Goal: Task Accomplishment & Management: Use online tool/utility

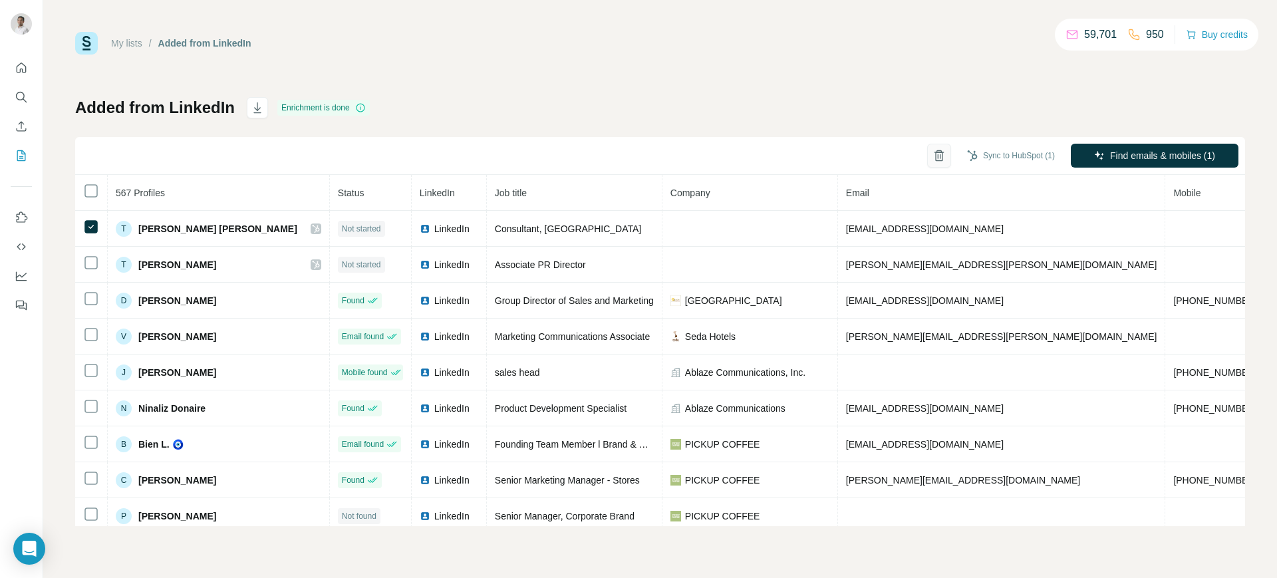
click at [940, 159] on icon "button" at bounding box center [938, 155] width 13 height 13
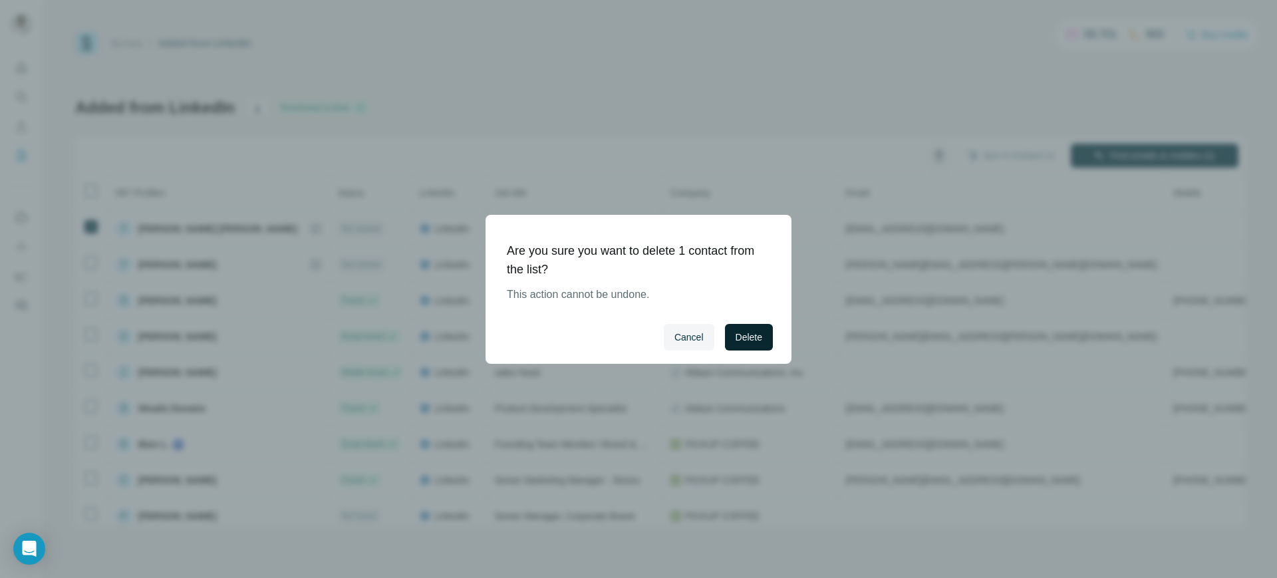
click at [744, 348] on button "Delete" at bounding box center [749, 337] width 48 height 27
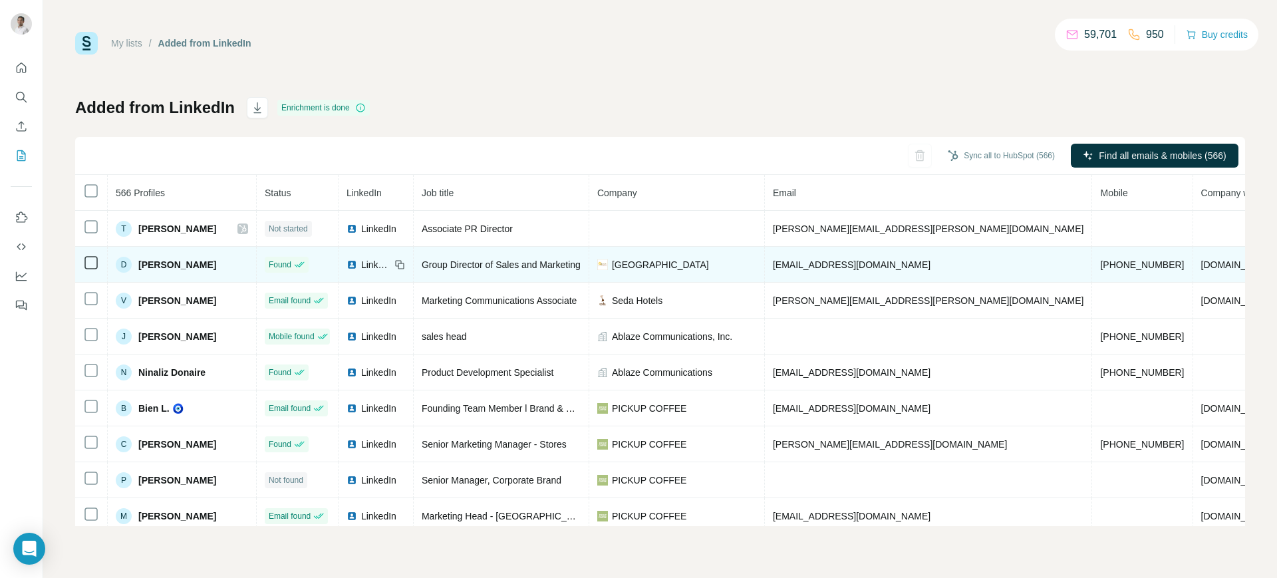
click at [1100, 259] on span "[PHONE_NUMBER]" at bounding box center [1142, 264] width 84 height 11
copy span "[PHONE_NUMBER]"
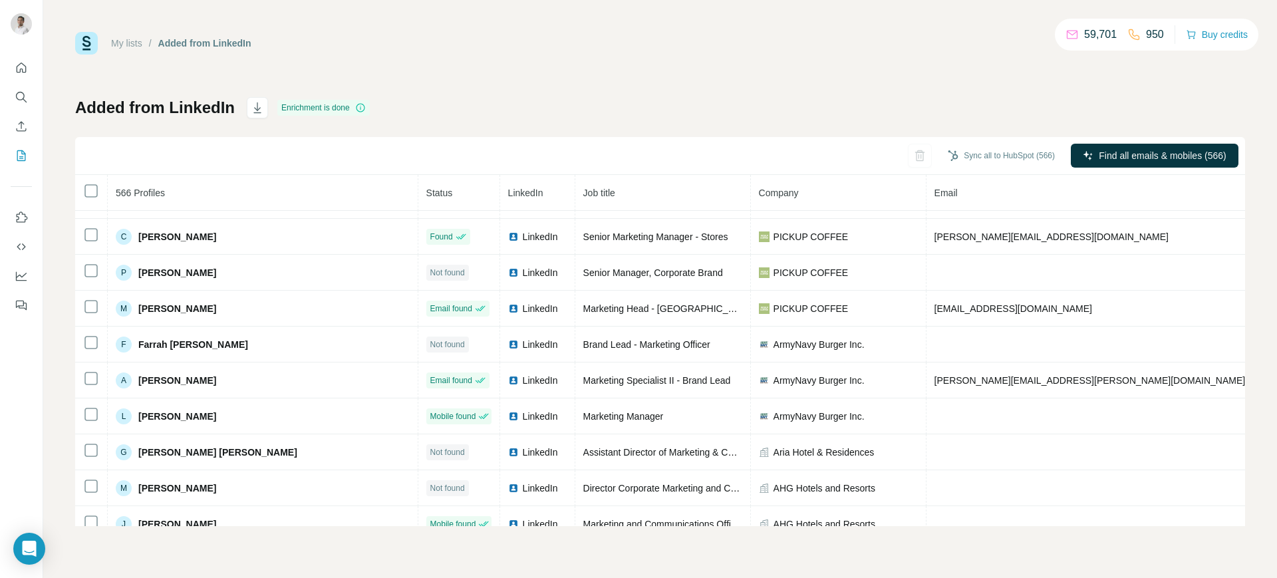
scroll to position [208, 0]
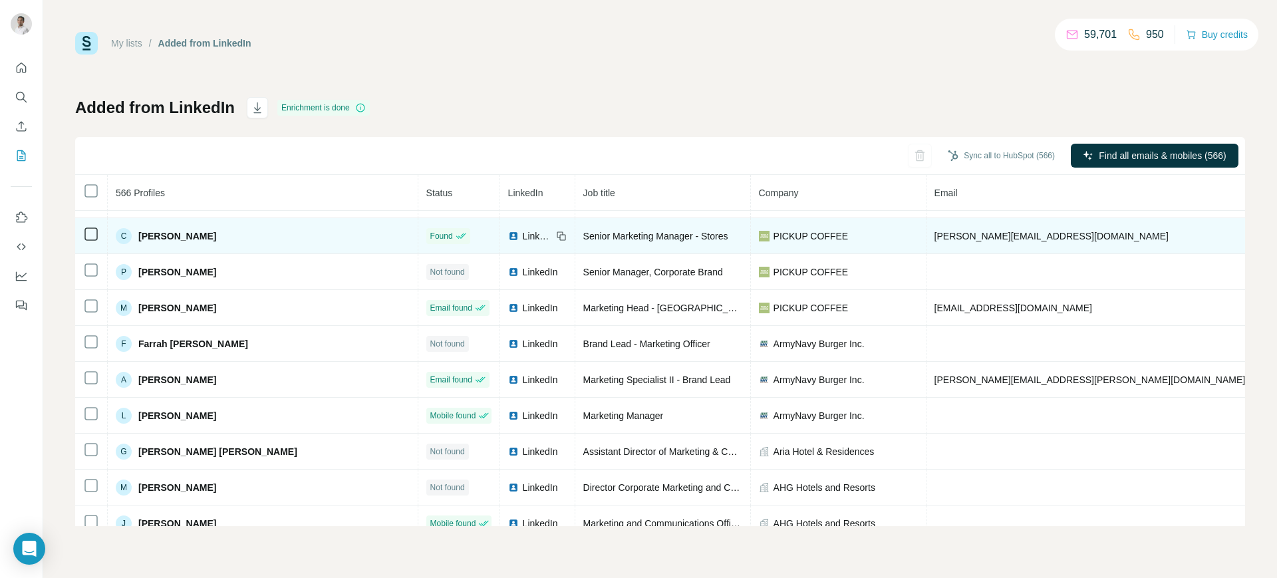
copy span "[PHONE_NUMBER]"
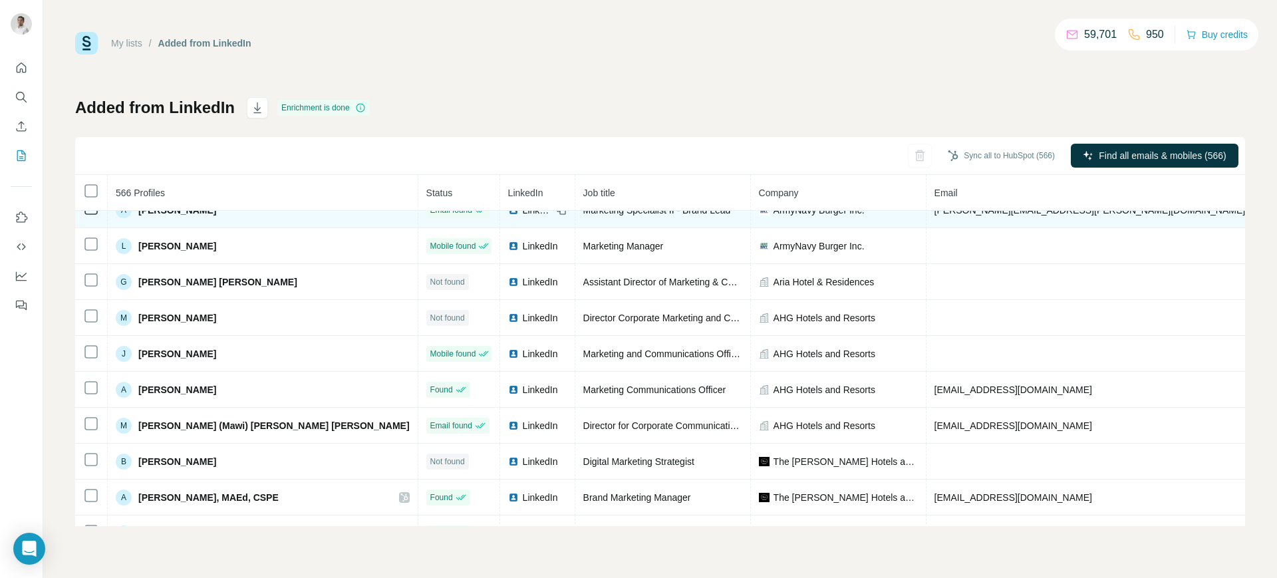
scroll to position [380, 0]
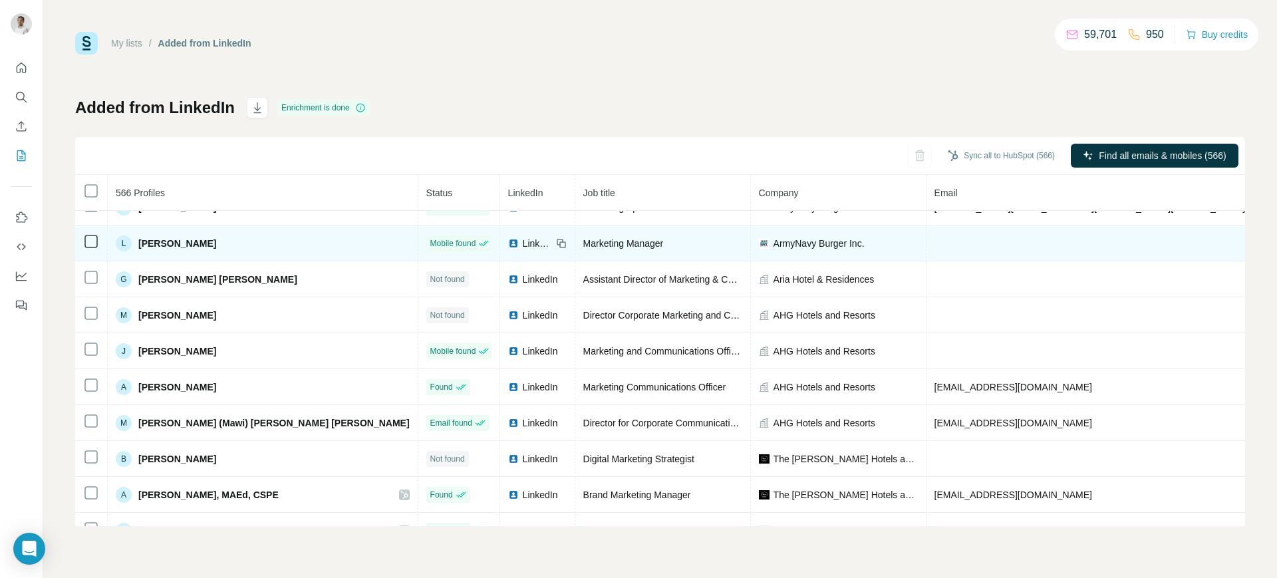
copy span "[PHONE_NUMBER]"
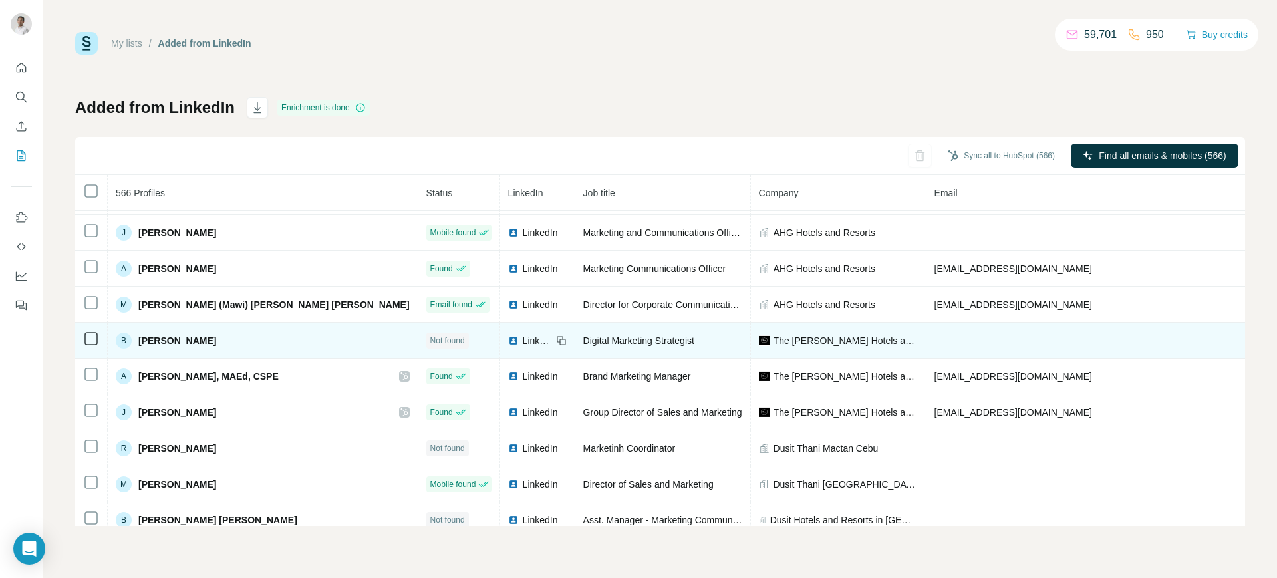
scroll to position [501, 0]
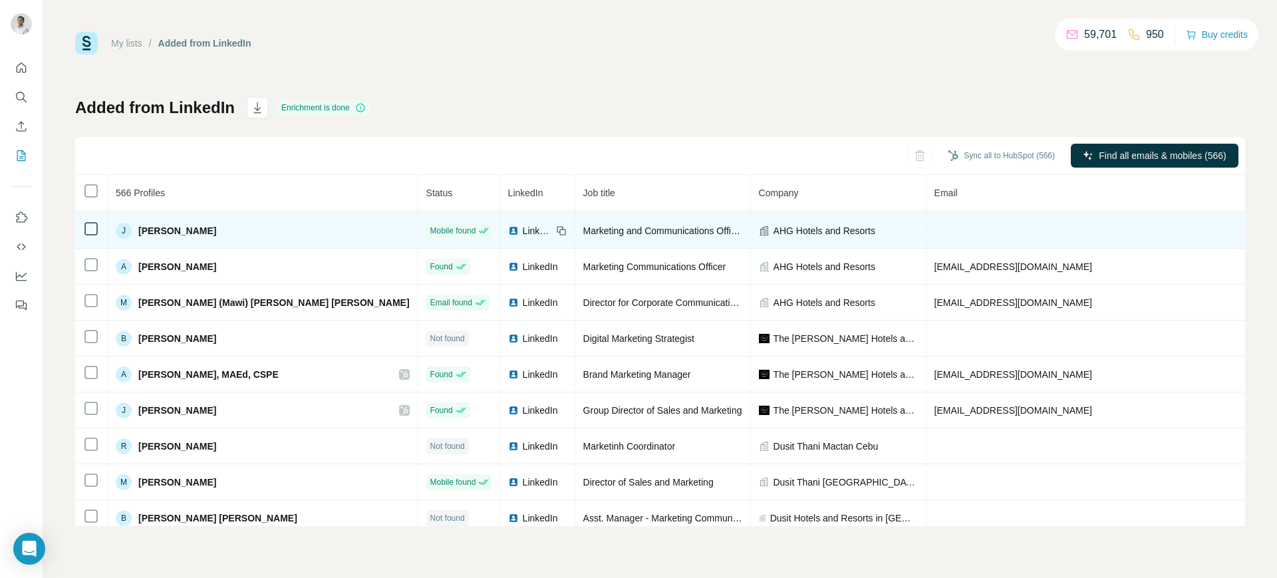
copy span "[PHONE_NUMBER]"
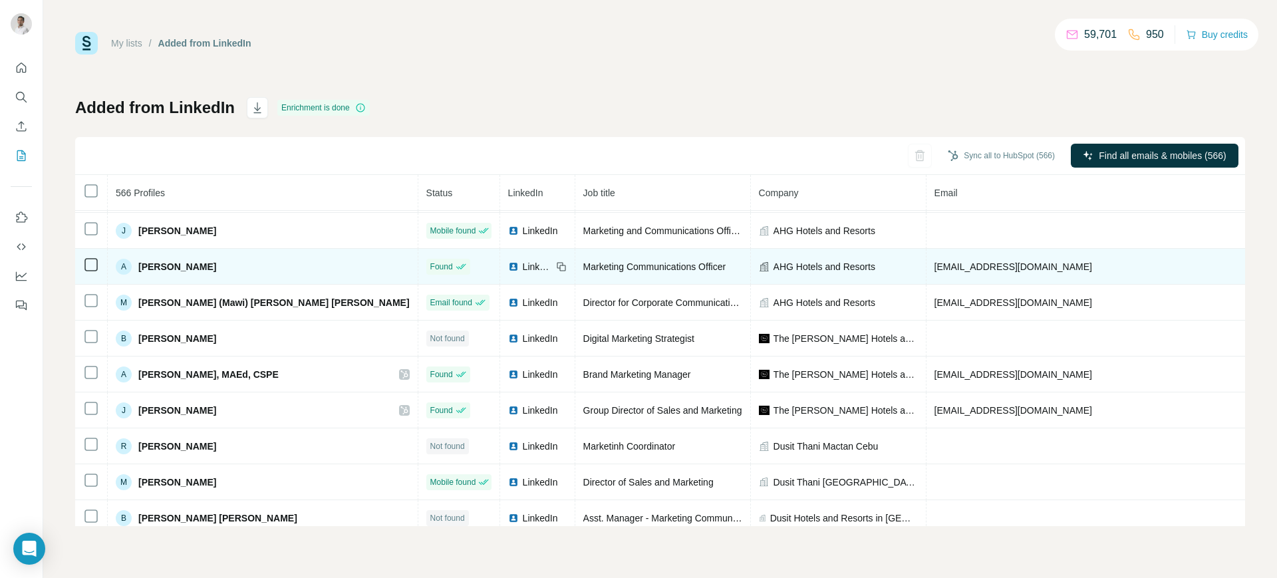
copy span "[PHONE_NUMBER]"
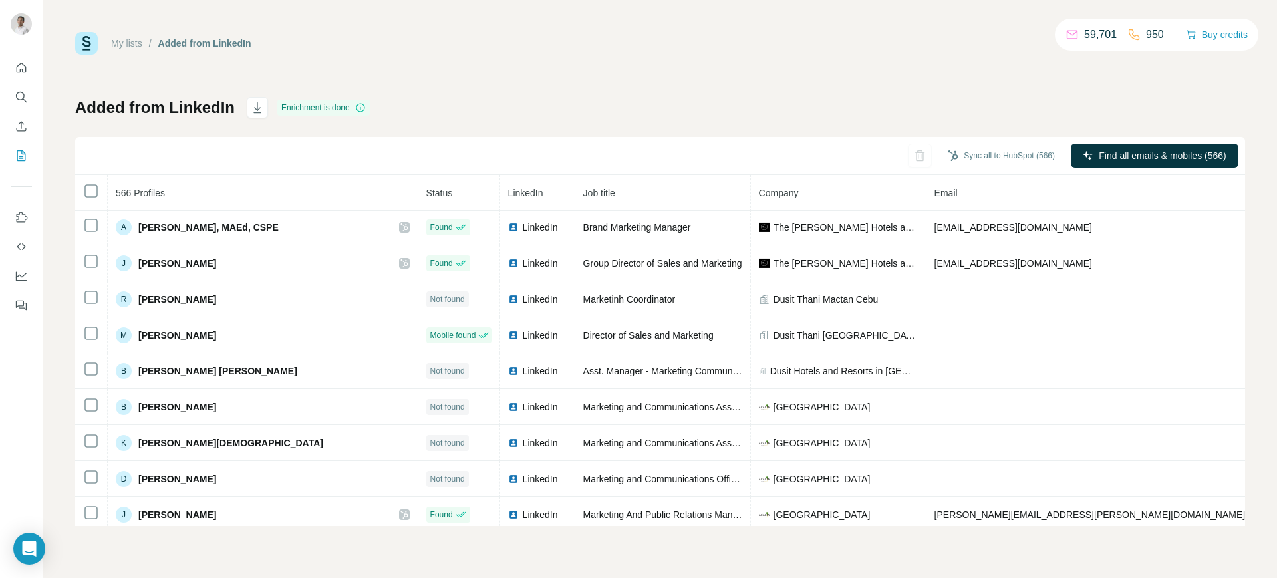
scroll to position [648, 0]
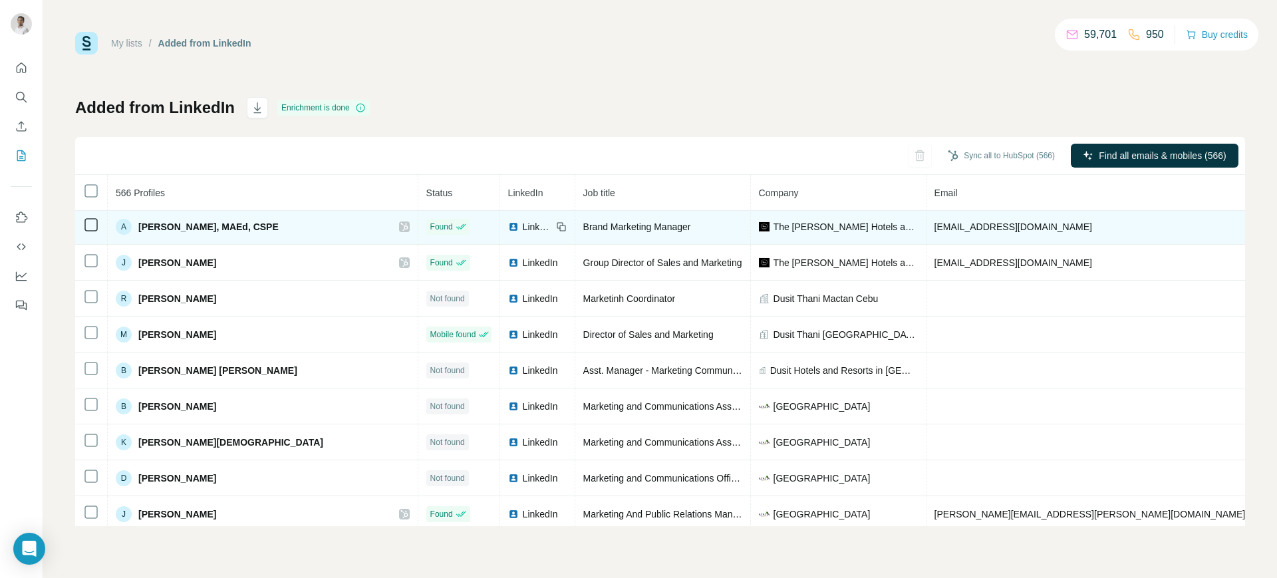
copy span "[PHONE_NUMBER]"
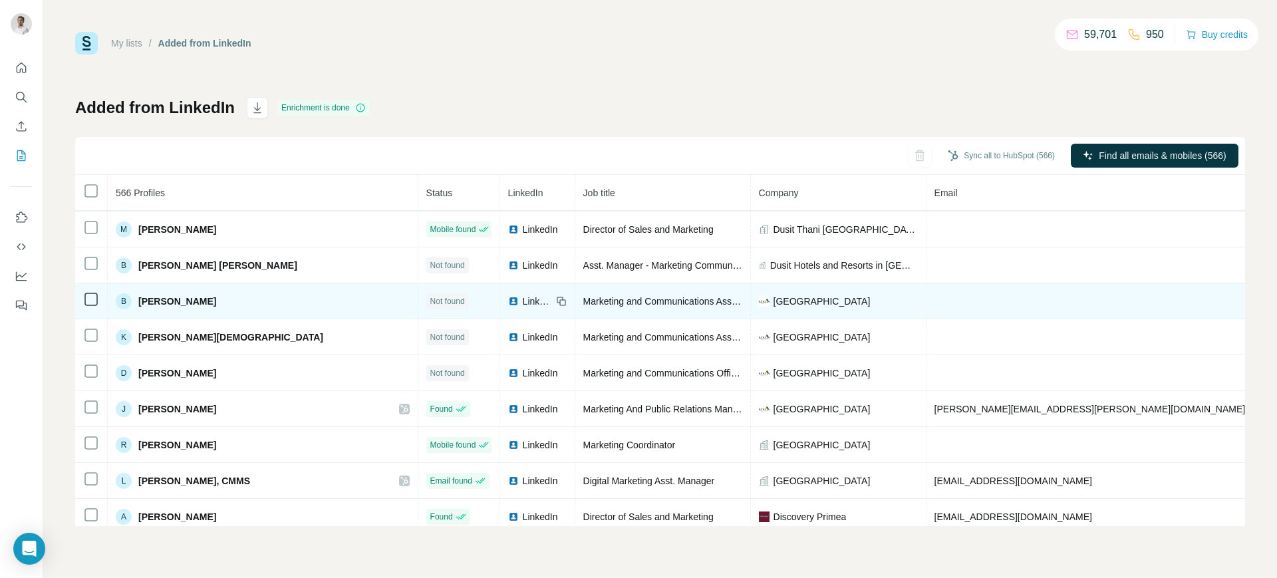
scroll to position [754, 0]
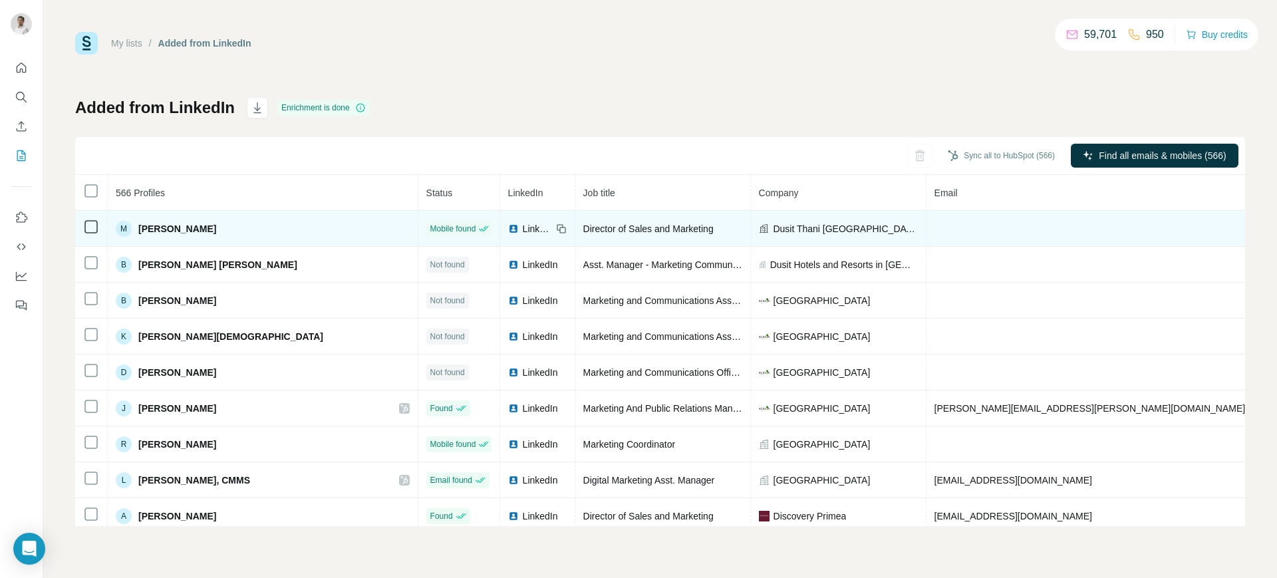
copy span "[PHONE_NUMBER]"
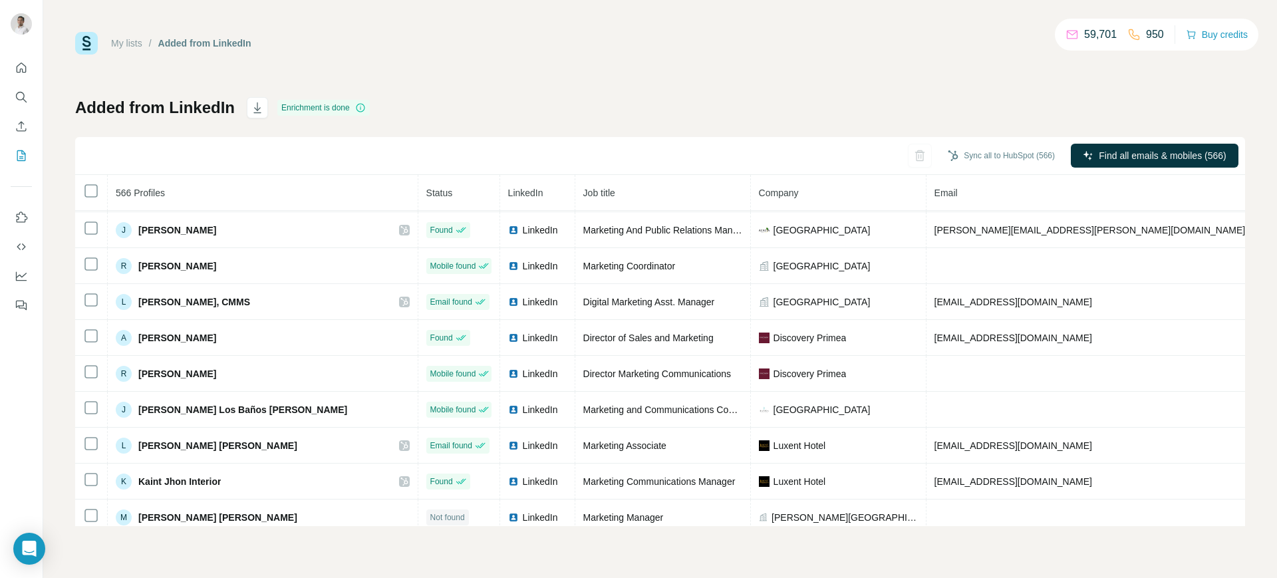
scroll to position [934, 0]
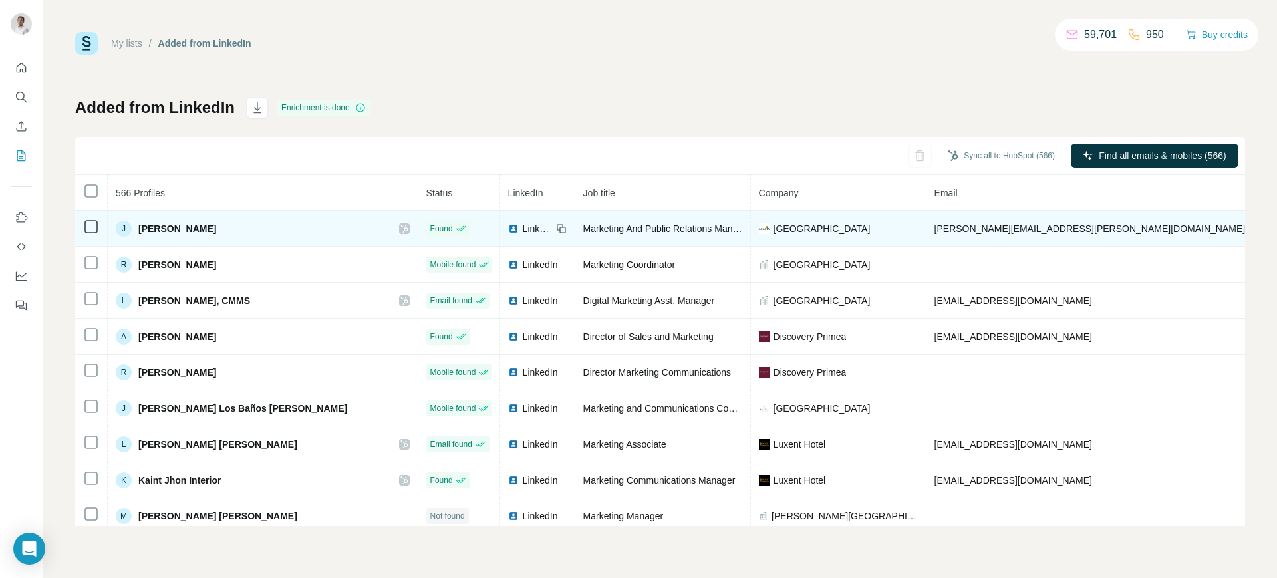
copy span "[PHONE_NUMBER]"
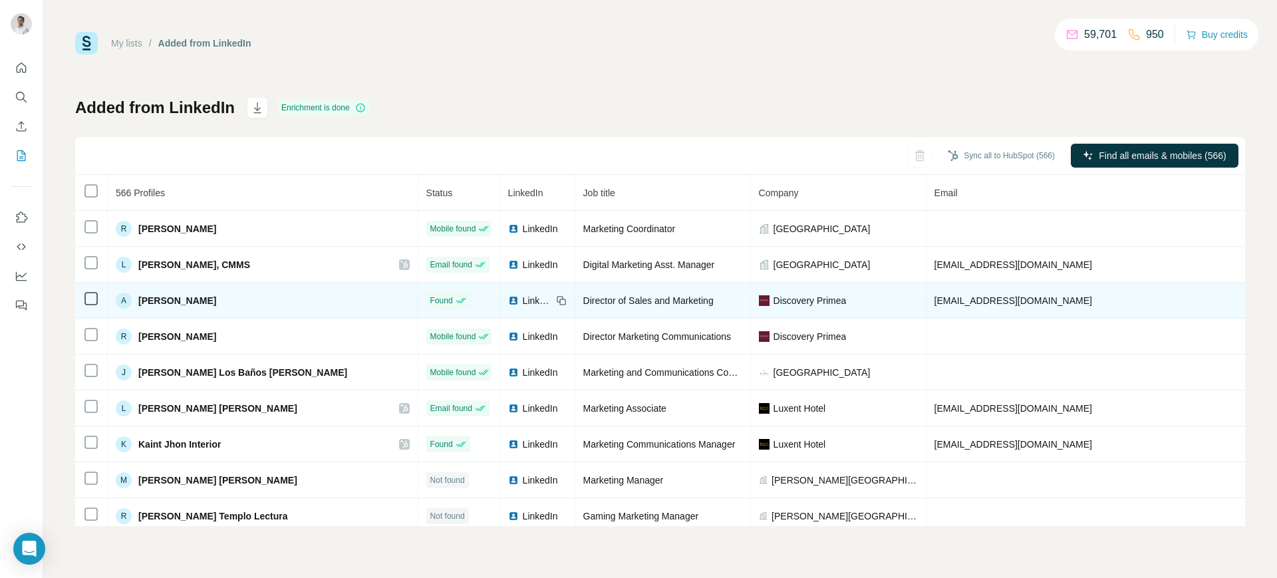
scroll to position [970, 0]
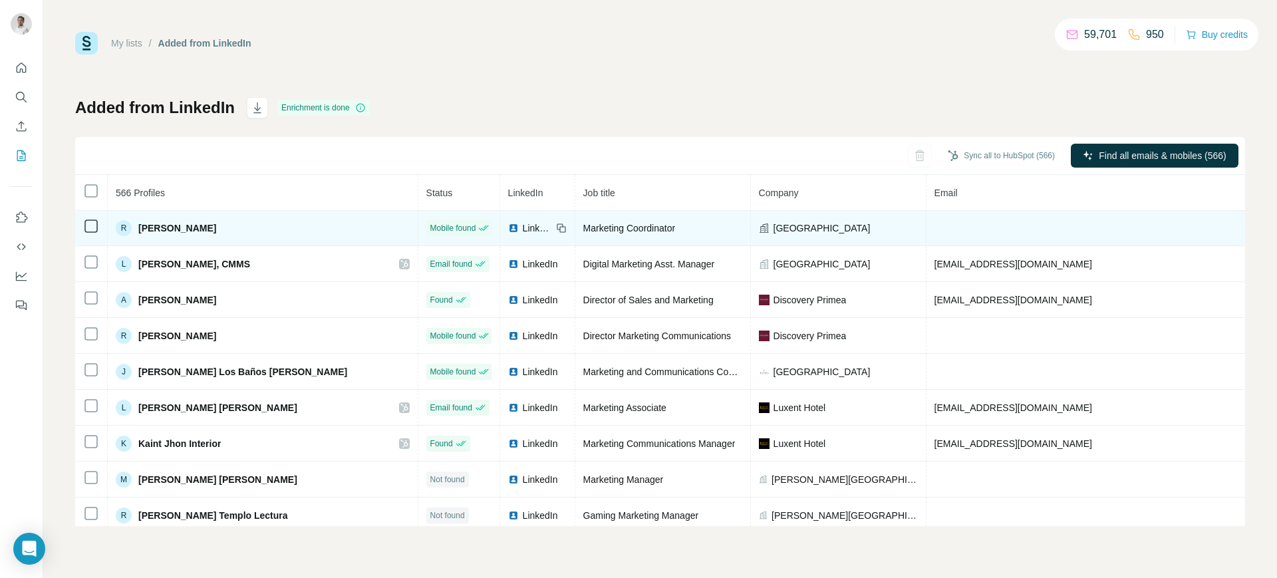
copy span "[PHONE_NUMBER]"
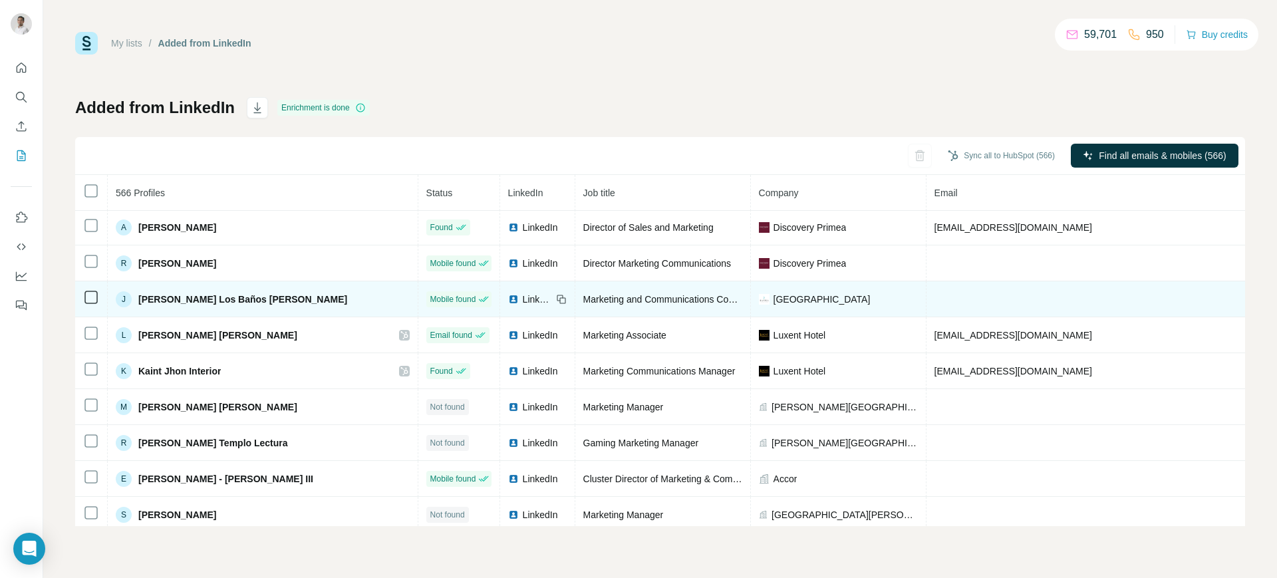
scroll to position [1044, 0]
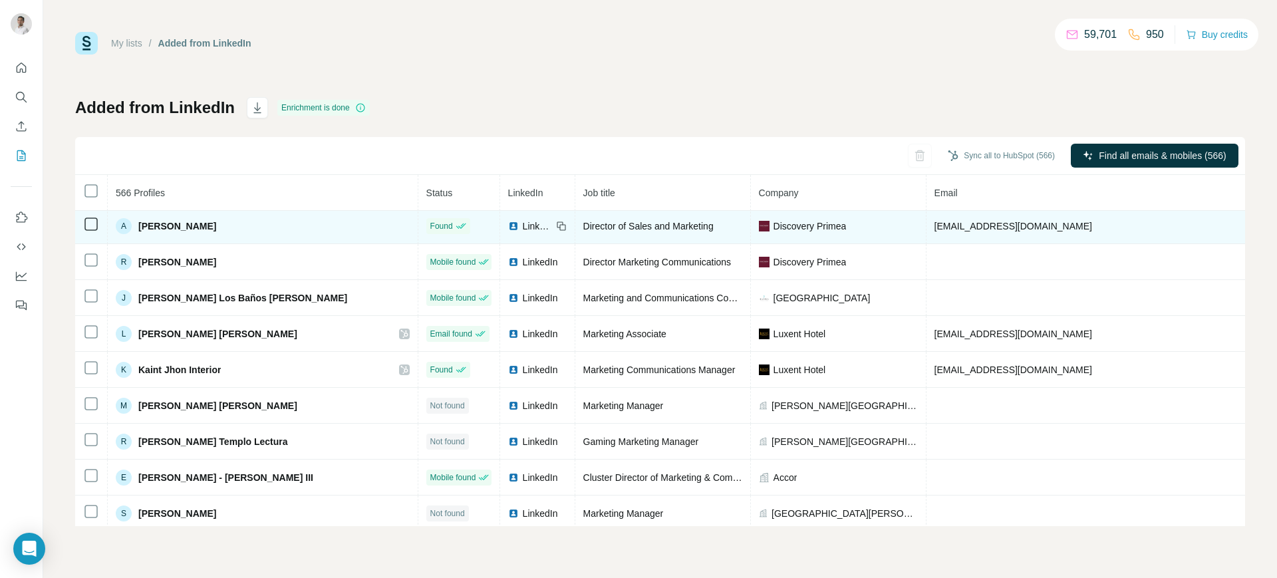
copy span "[PHONE_NUMBER]"
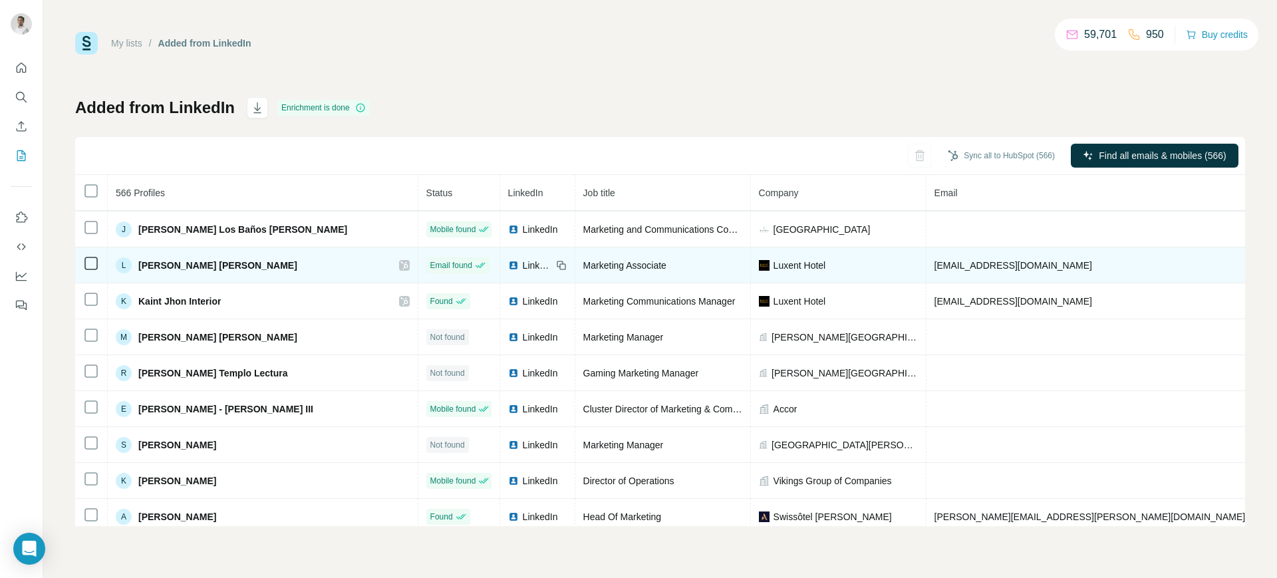
scroll to position [1113, 0]
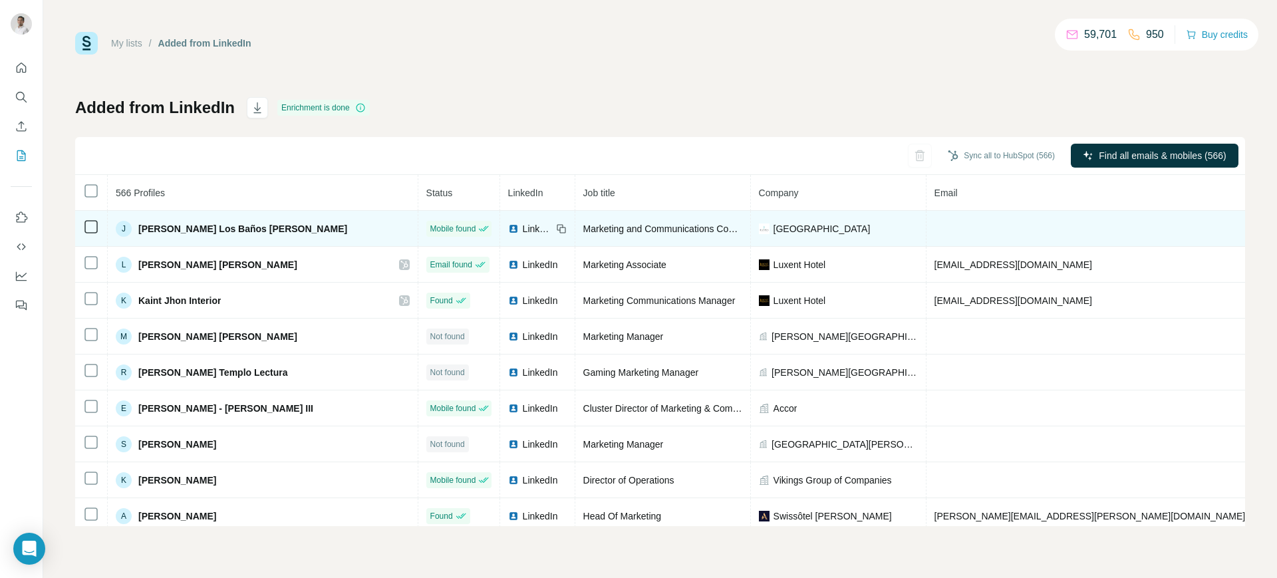
click at [508, 225] on img at bounding box center [513, 228] width 11 height 11
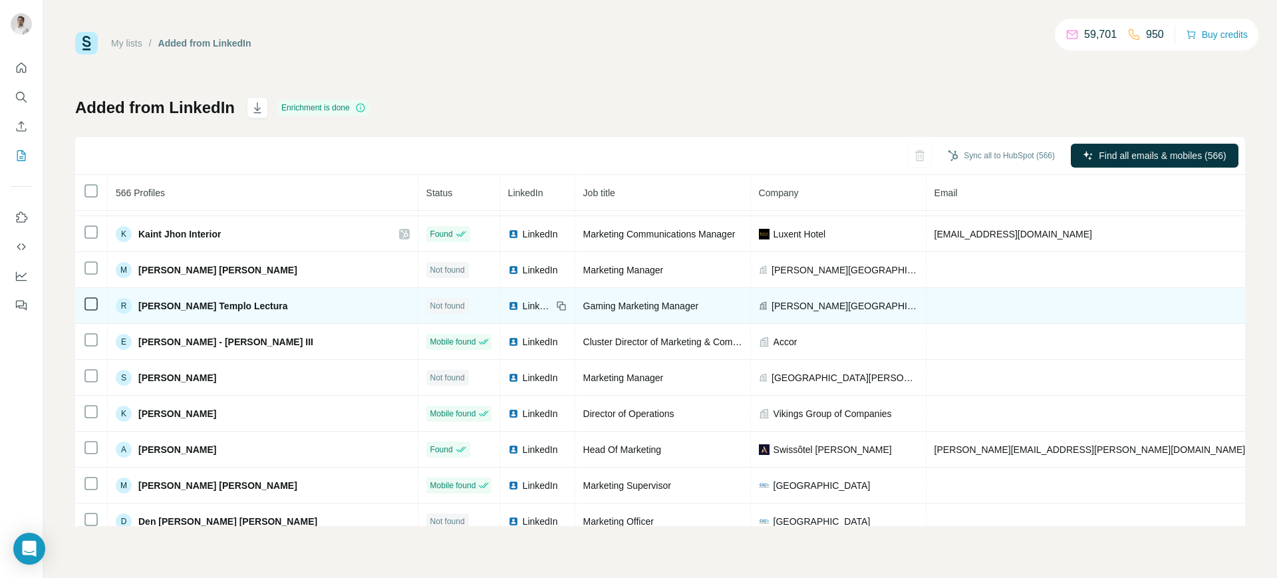
scroll to position [1181, 0]
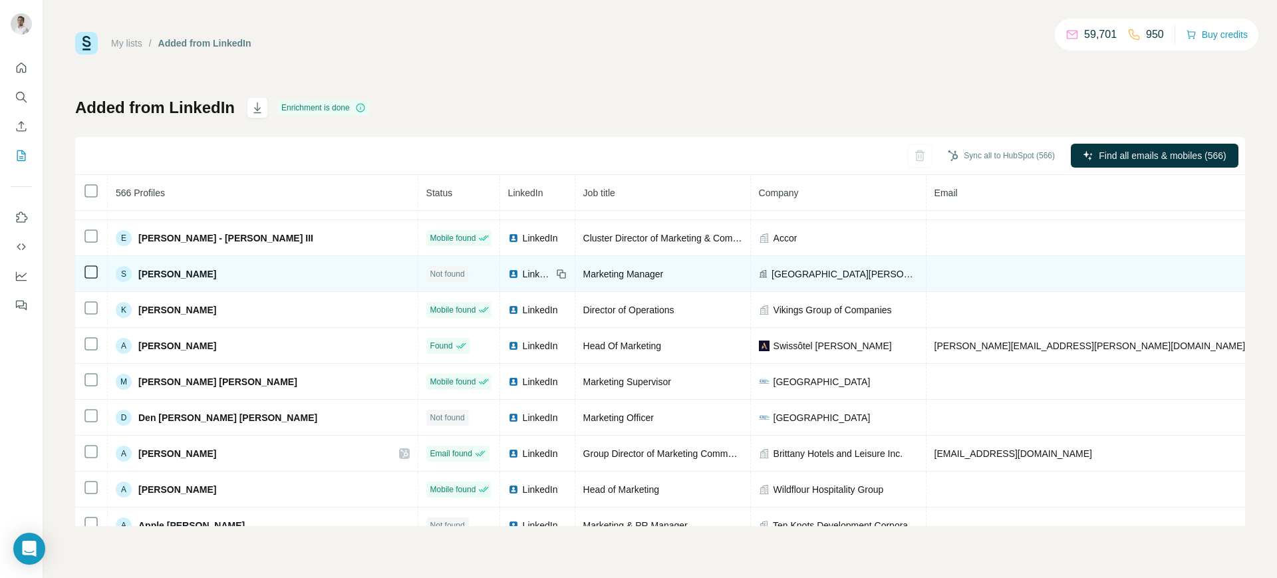
scroll to position [1285, 0]
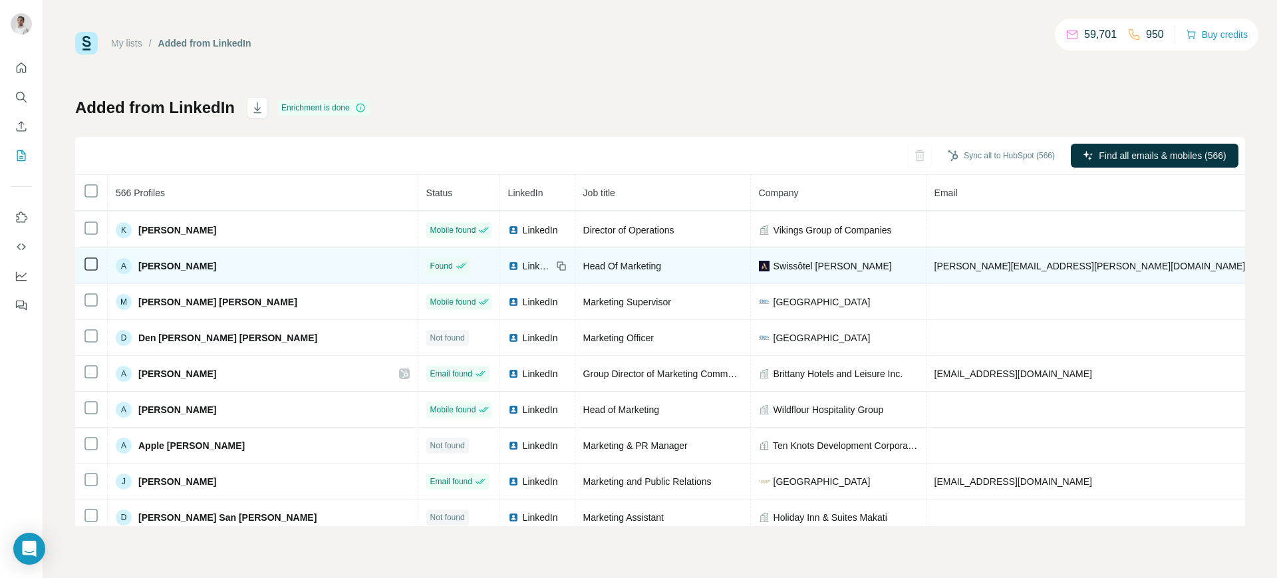
scroll to position [1369, 0]
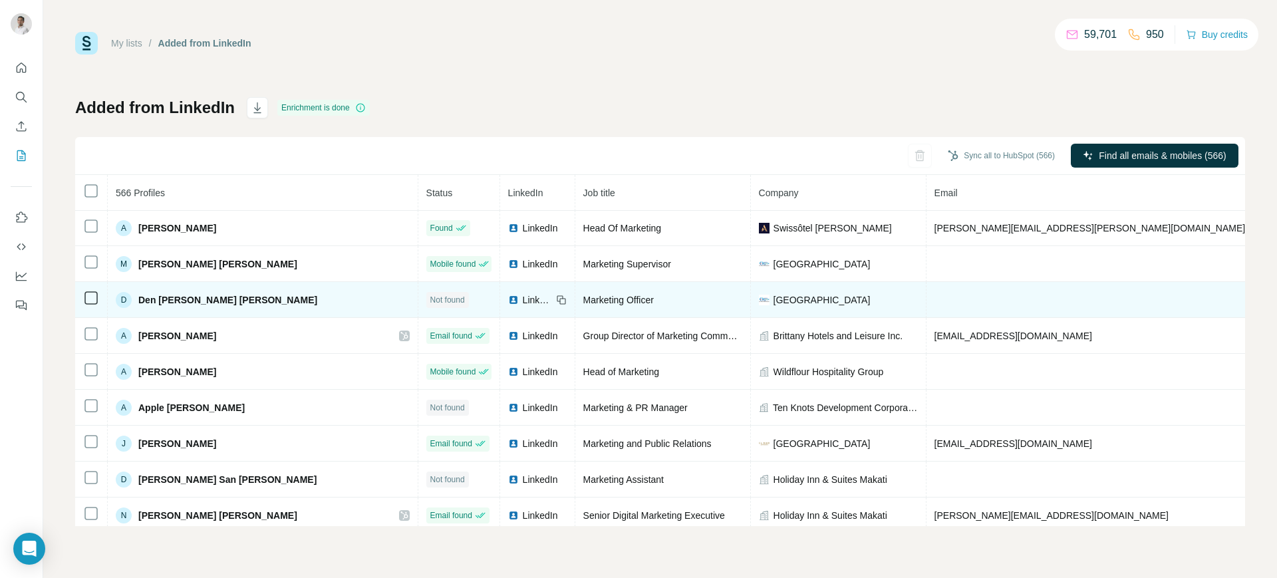
scroll to position [1403, 0]
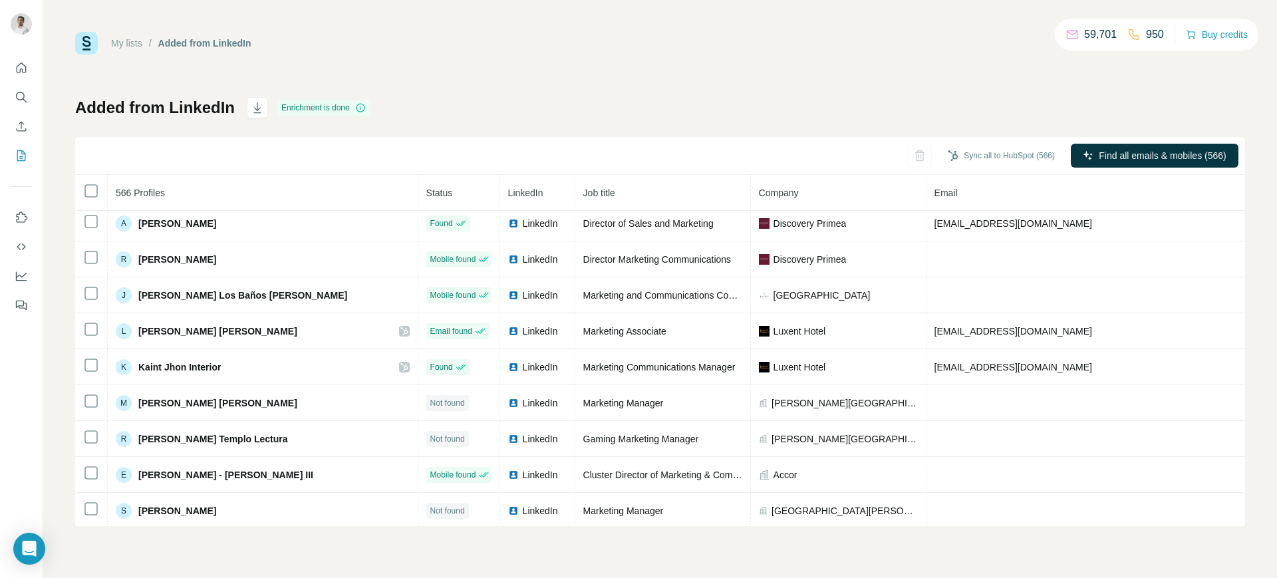
scroll to position [1046, 0]
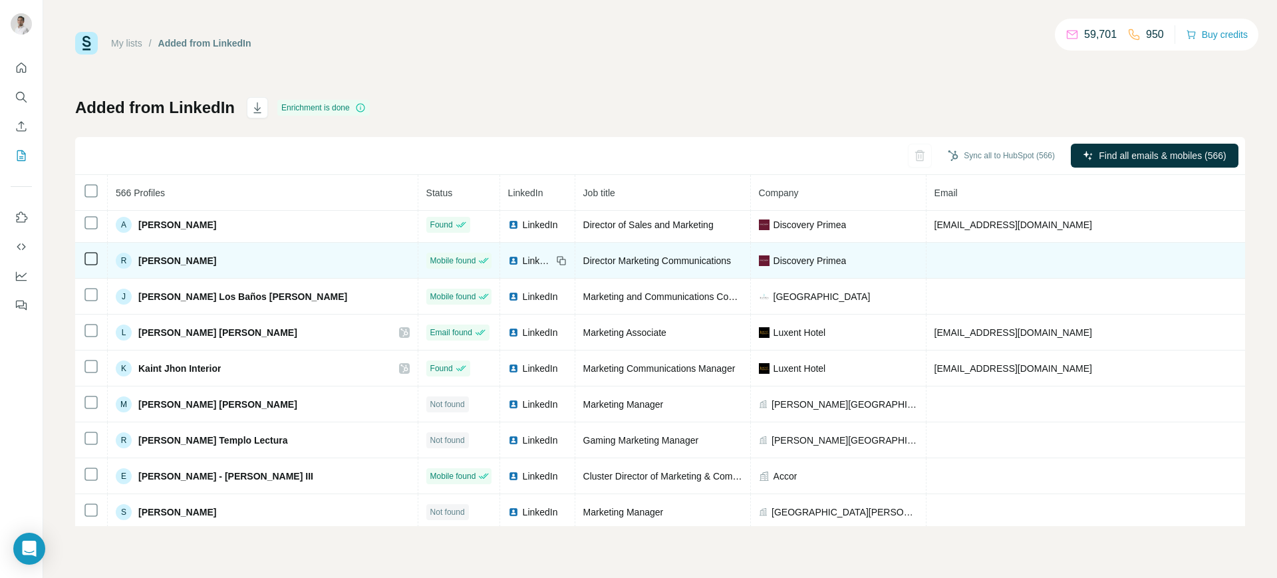
click at [508, 259] on div "LinkedIn" at bounding box center [530, 260] width 44 height 13
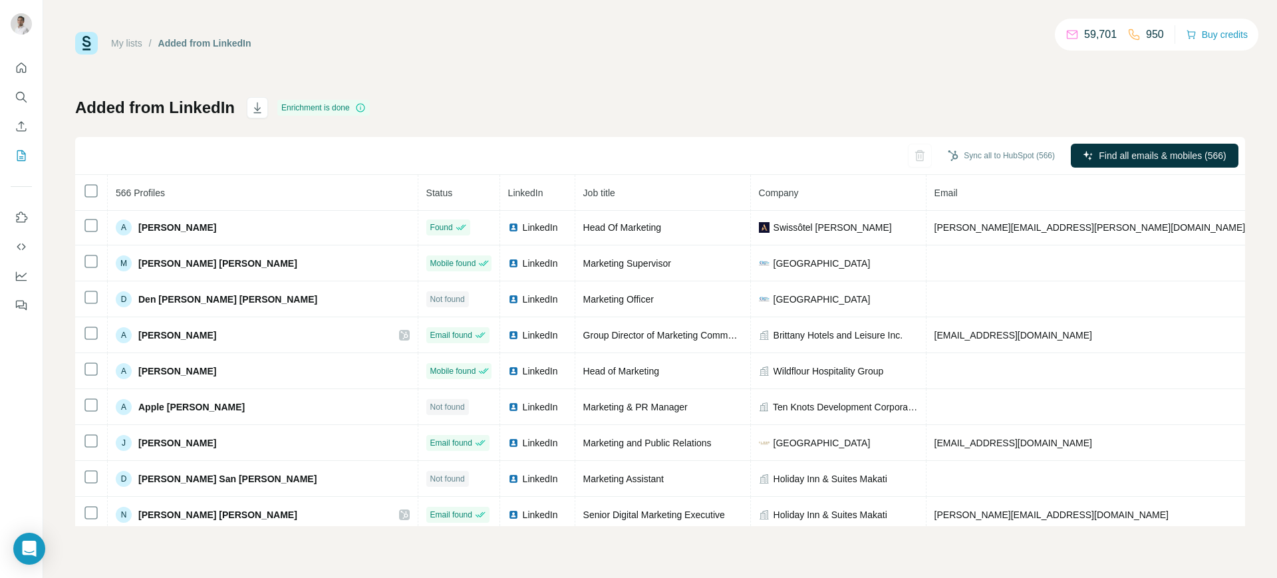
scroll to position [1403, 0]
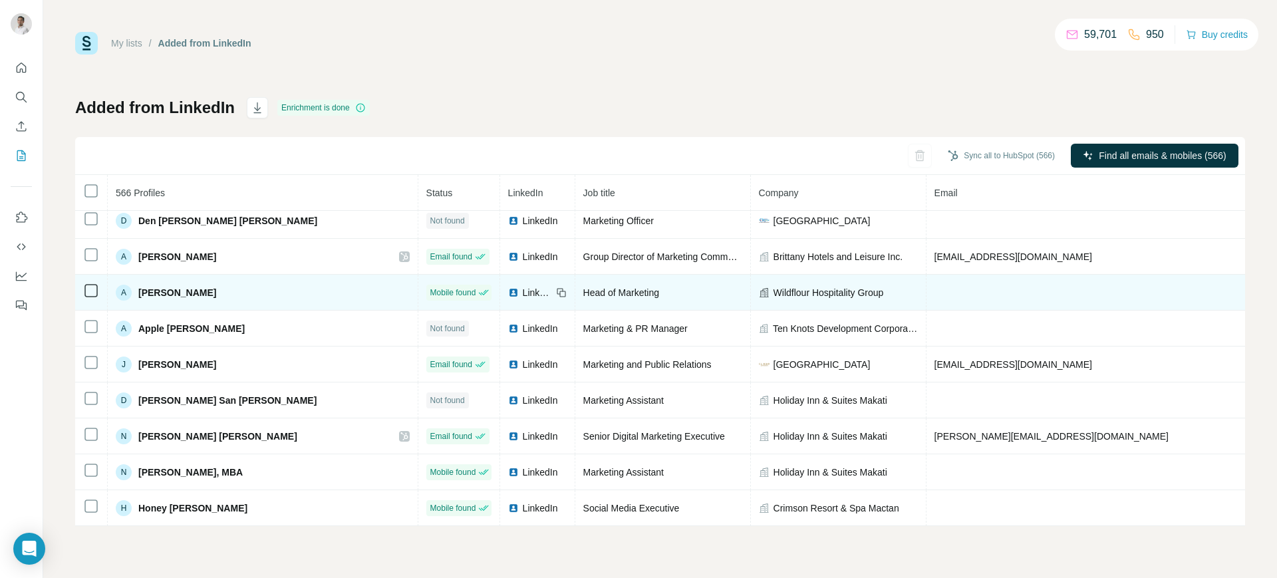
scroll to position [1489, 0]
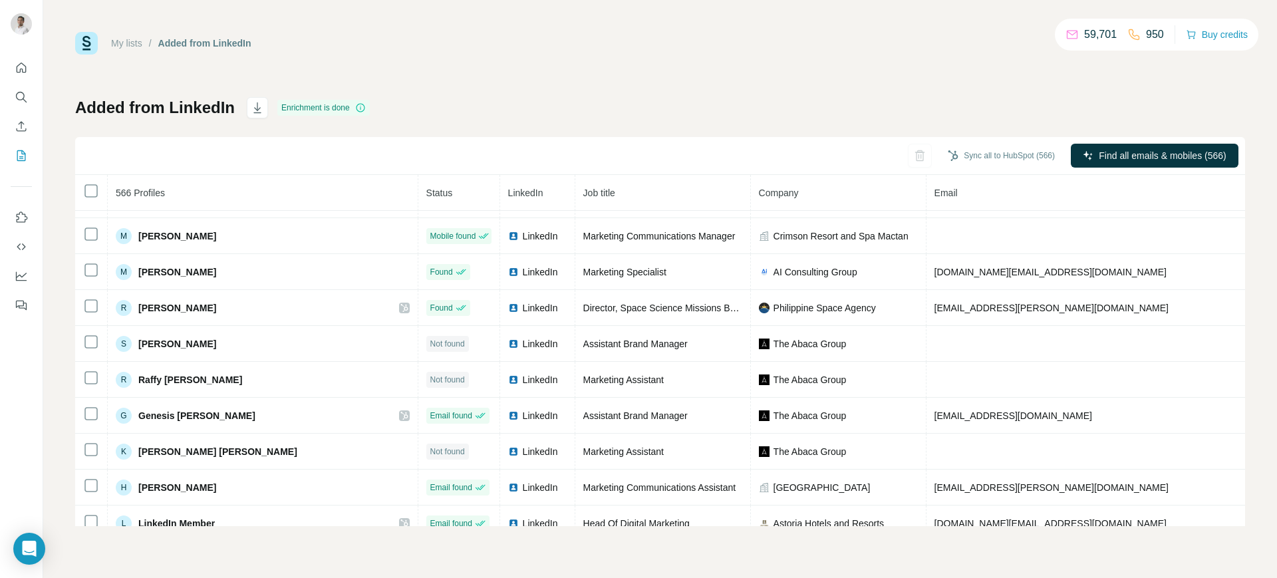
scroll to position [1791, 0]
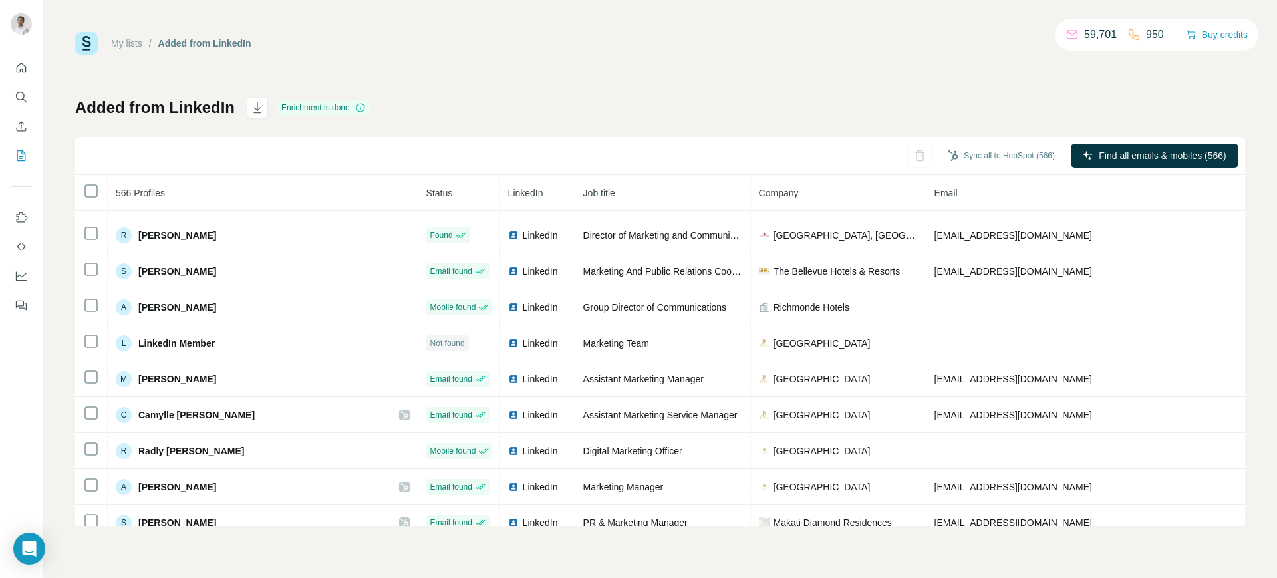
scroll to position [2257, 0]
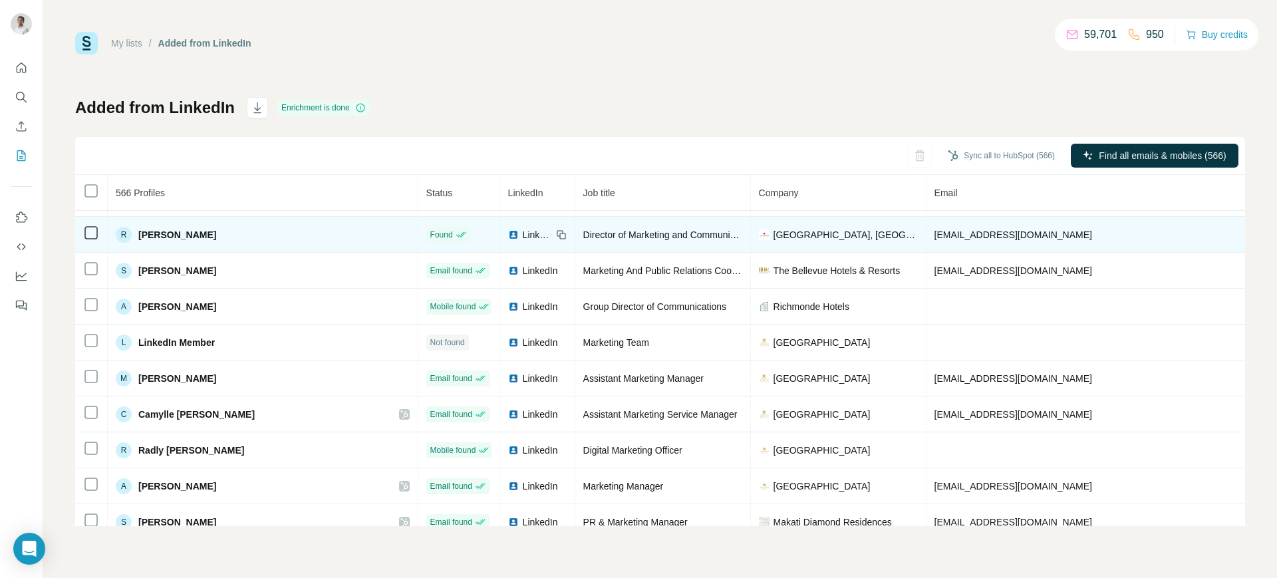
click at [934, 234] on span "boracay.dmc@crimsonhotel.com" at bounding box center [1013, 234] width 158 height 11
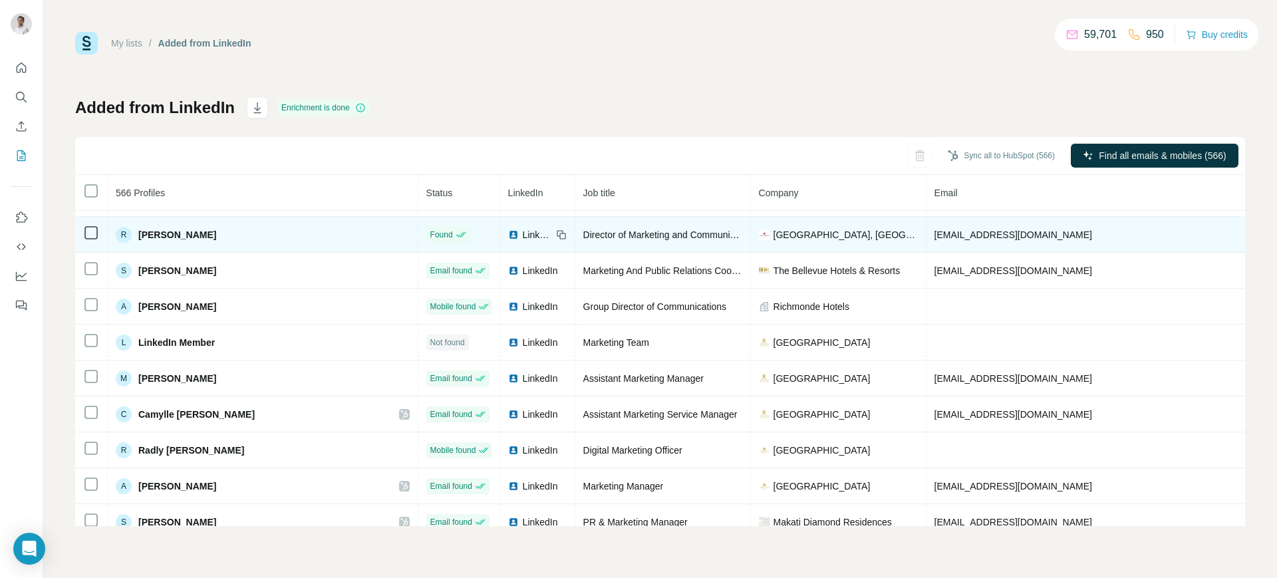
click at [934, 234] on span "boracay.dmc@crimsonhotel.com" at bounding box center [1013, 234] width 158 height 11
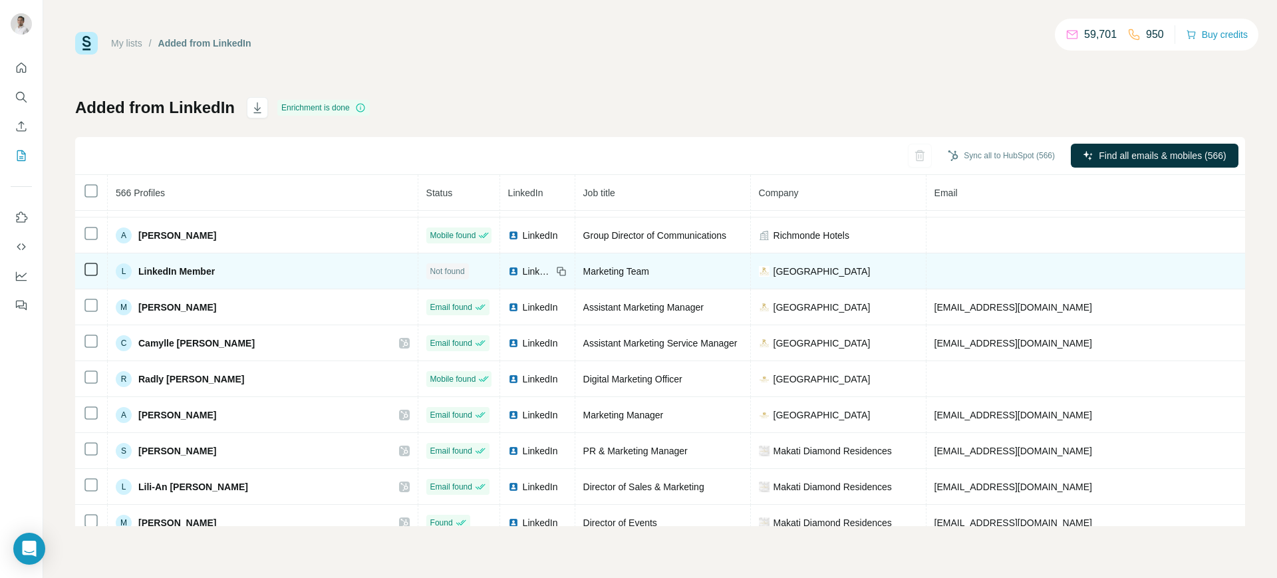
scroll to position [2329, 0]
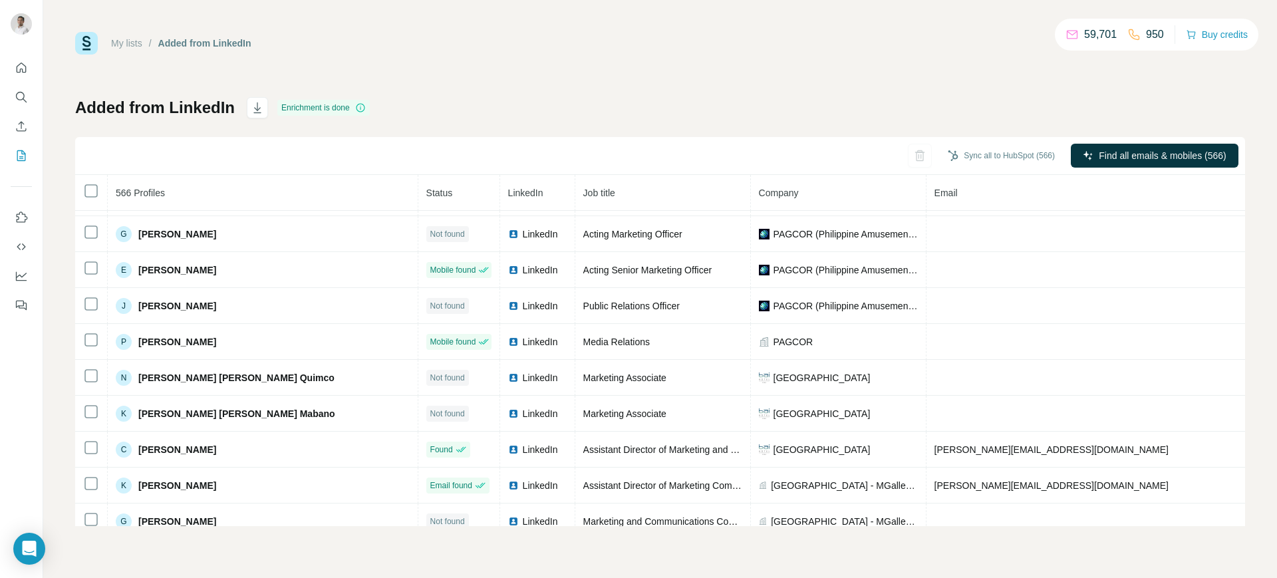
scroll to position [2773, 0]
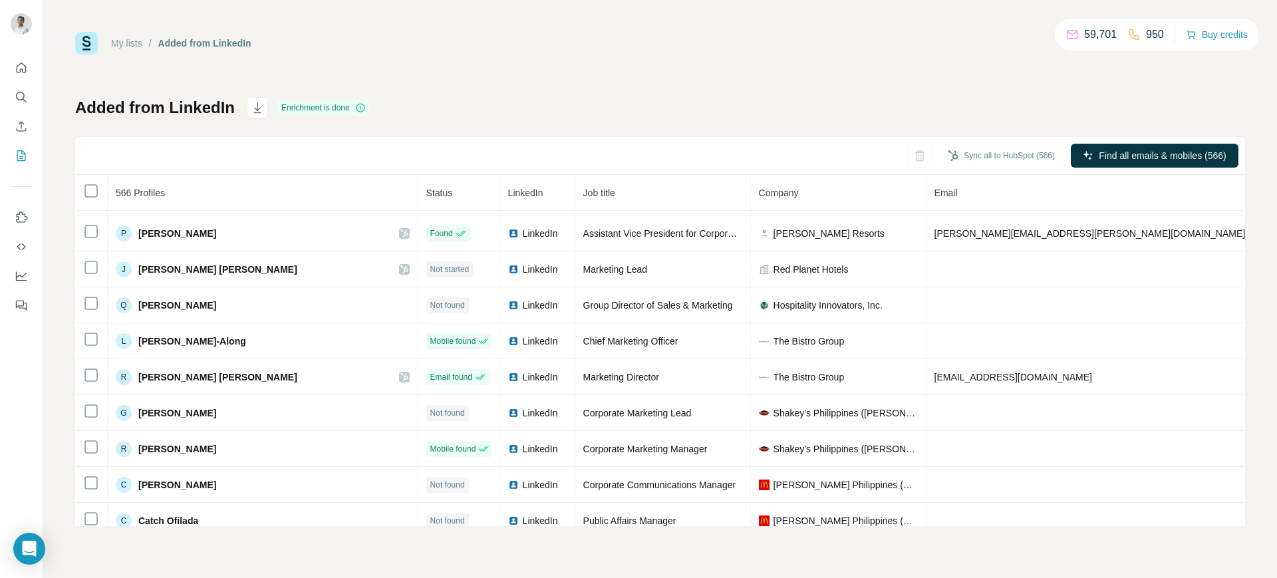
scroll to position [3199, 0]
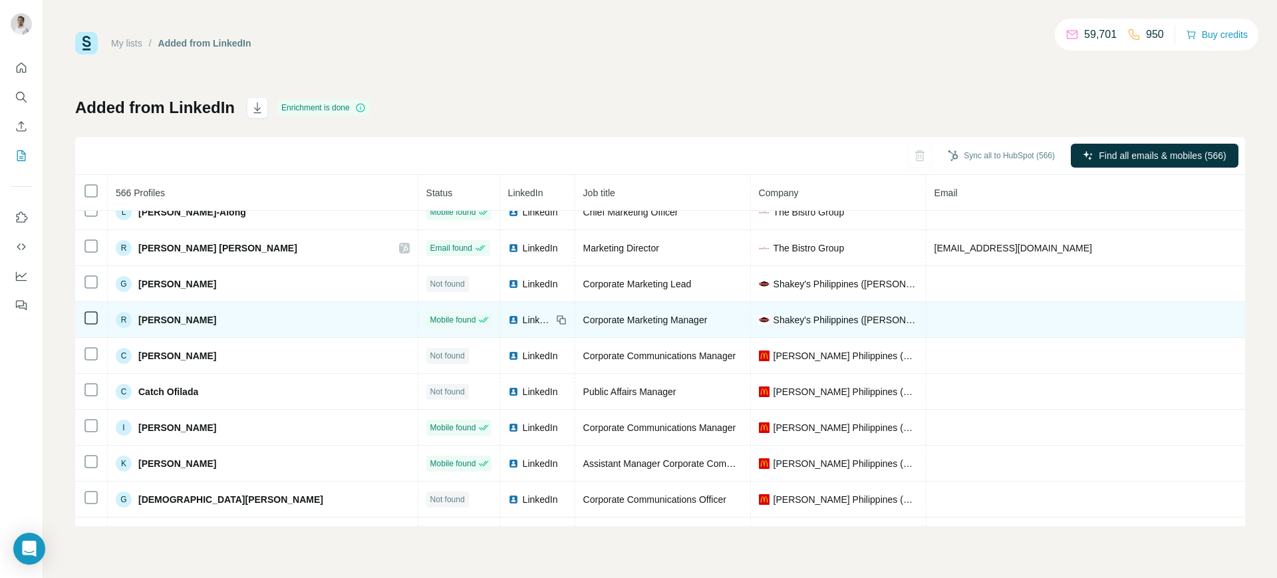
scroll to position [3284, 0]
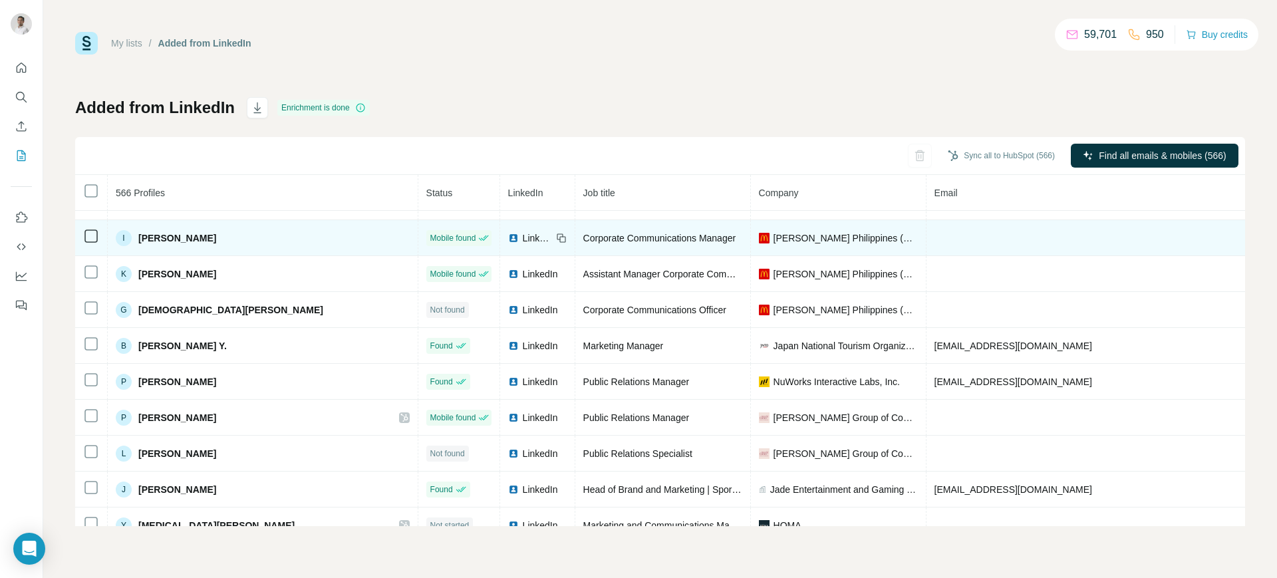
scroll to position [3505, 0]
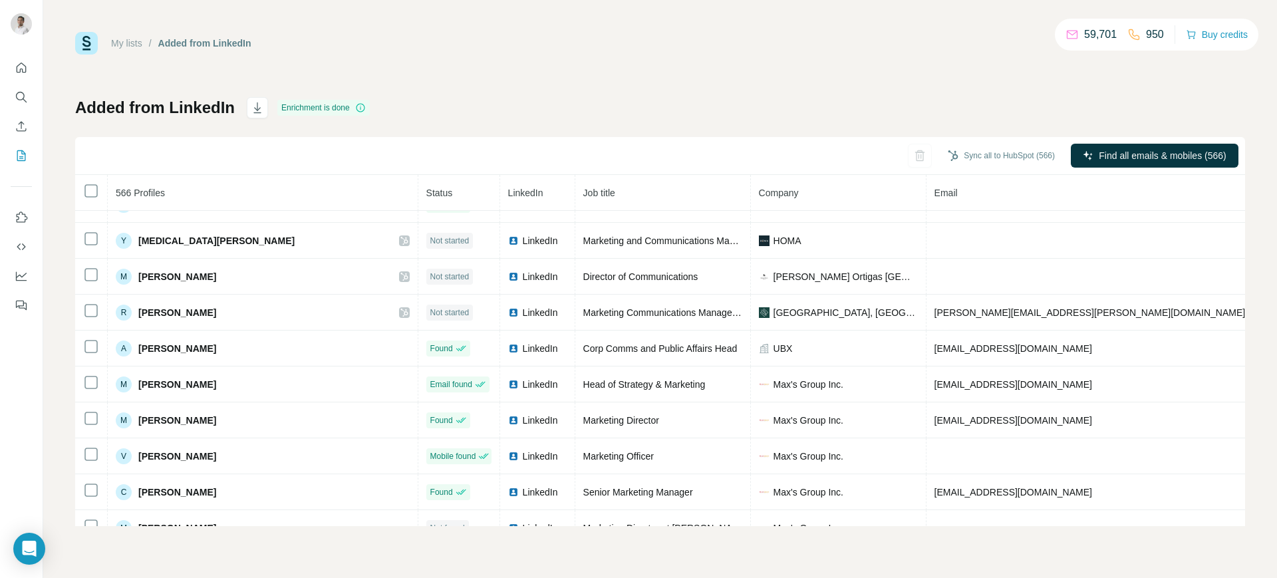
scroll to position [3840, 0]
